Goal: Task Accomplishment & Management: Use online tool/utility

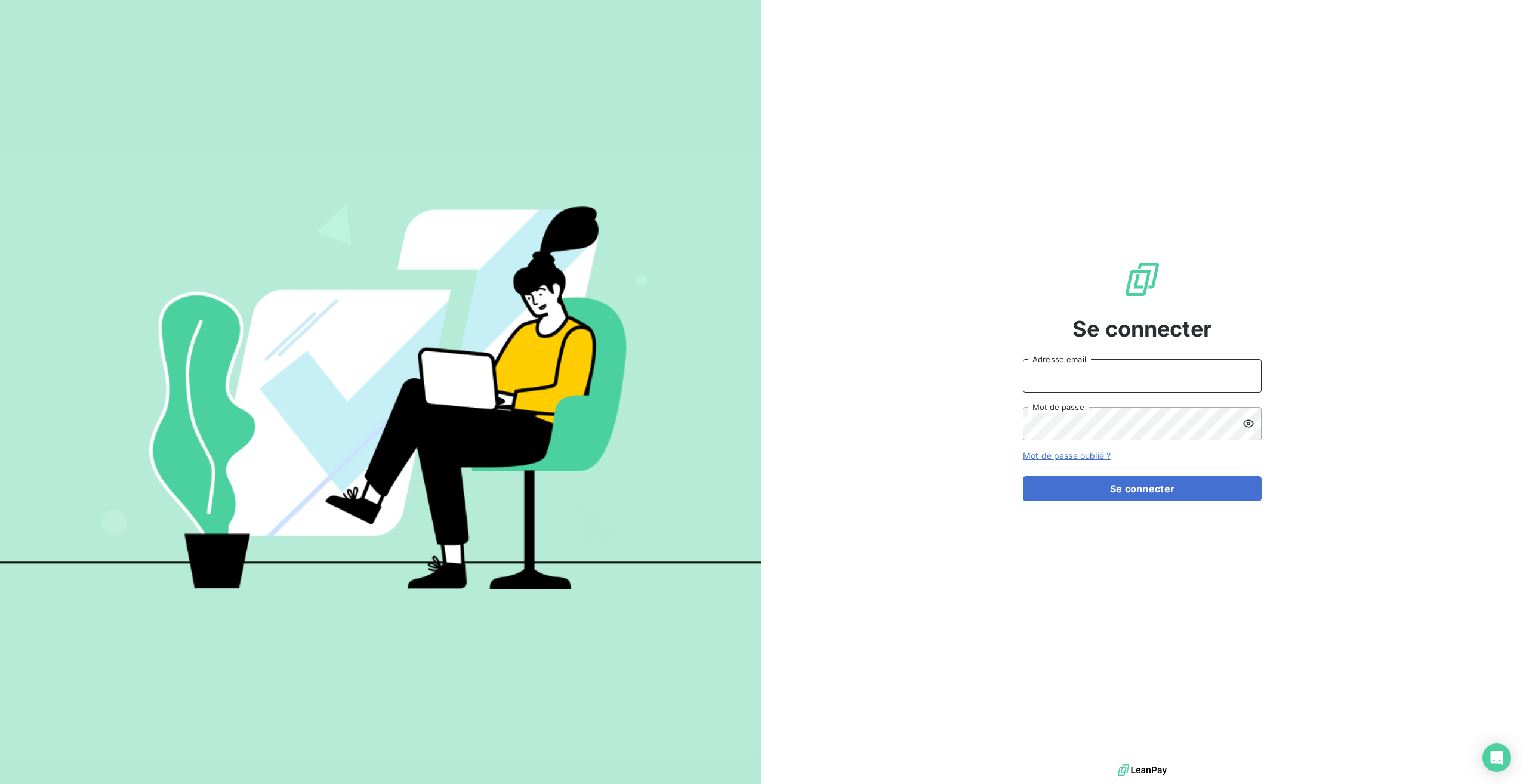
click at [1056, 364] on input "Adresse email" at bounding box center [1142, 375] width 239 height 33
type input "rdidier@antillestelephone.com"
click at [1068, 490] on button "Se connecter" at bounding box center [1142, 488] width 239 height 25
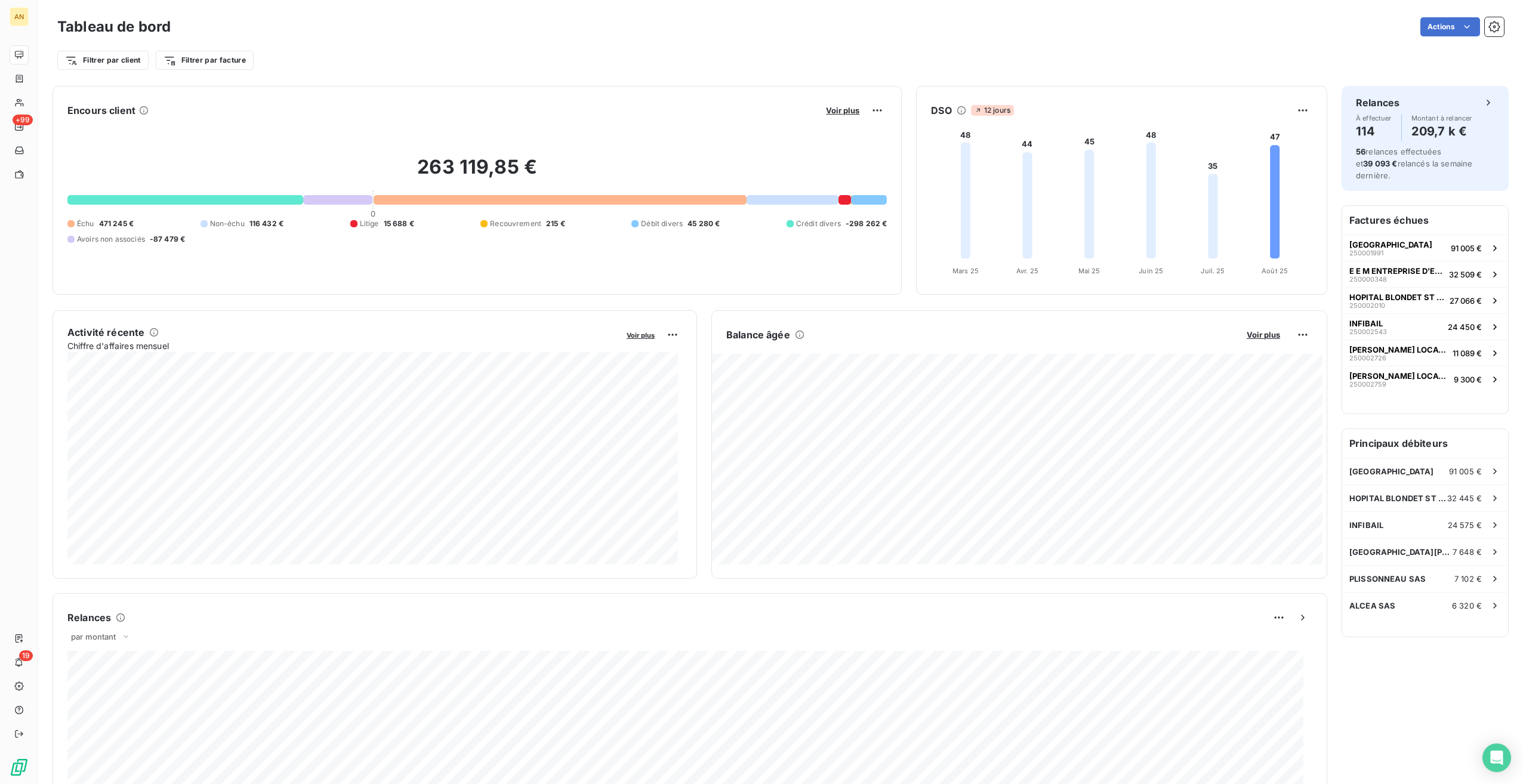
click at [51, 516] on div "Encours client Voir plus 263 119,85 € 0 Échu 471 245 € Non-échu 116 432 € Litig…" at bounding box center [781, 612] width 1485 height 1066
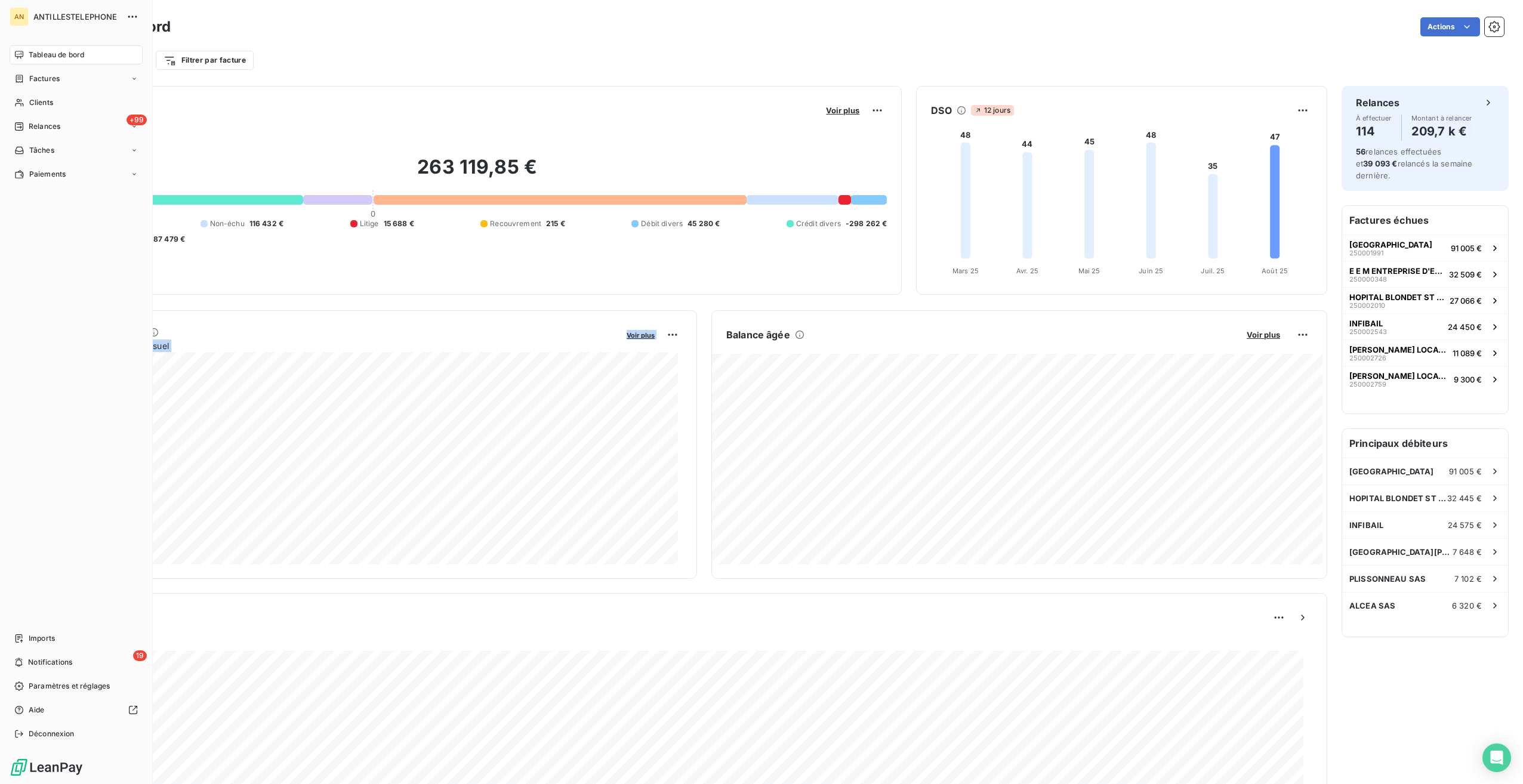
click at [43, 639] on span "Imports" at bounding box center [41, 638] width 26 height 11
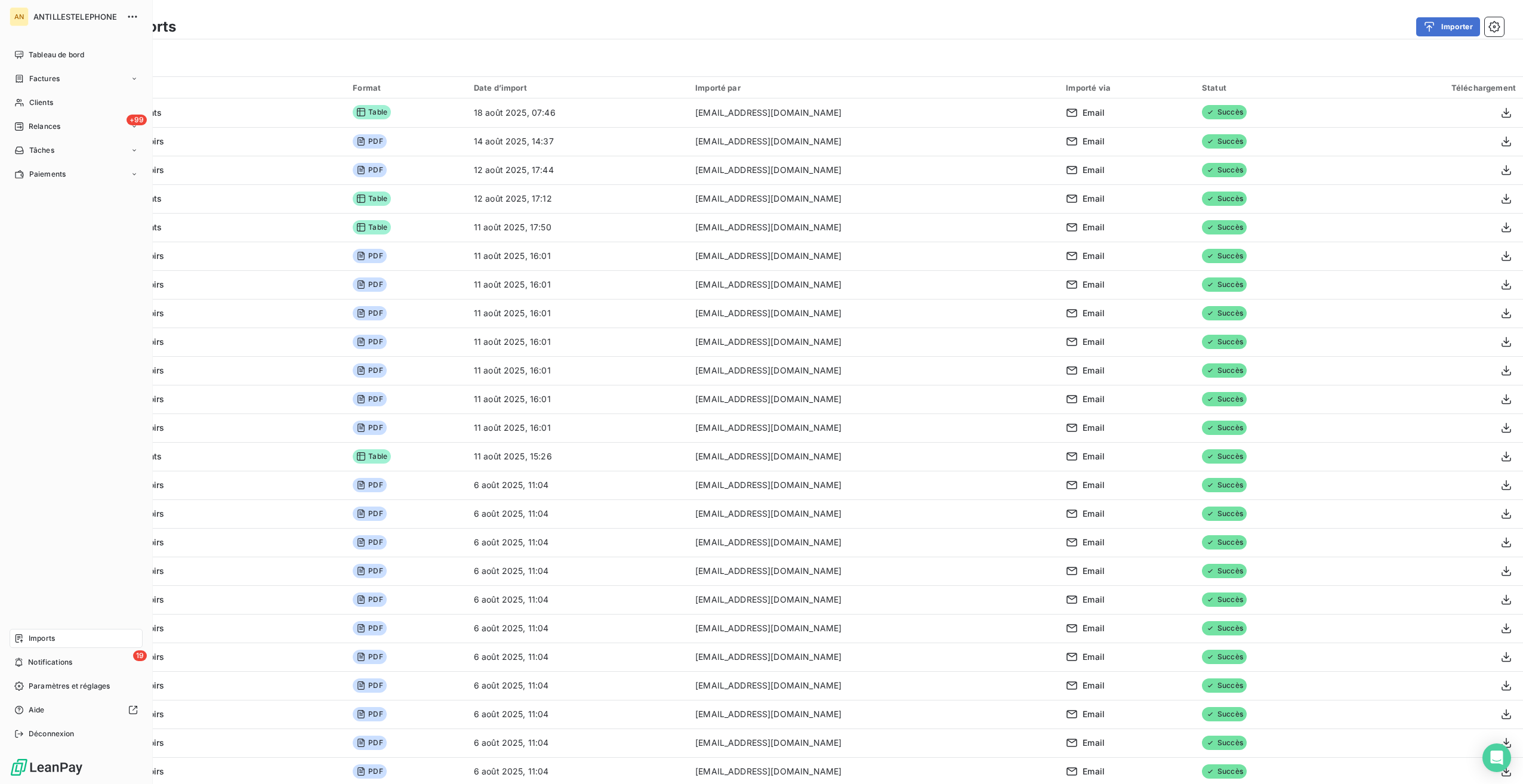
click at [47, 53] on span "Tableau de bord" at bounding box center [56, 55] width 55 height 11
